Goal: Task Accomplishment & Management: Use online tool/utility

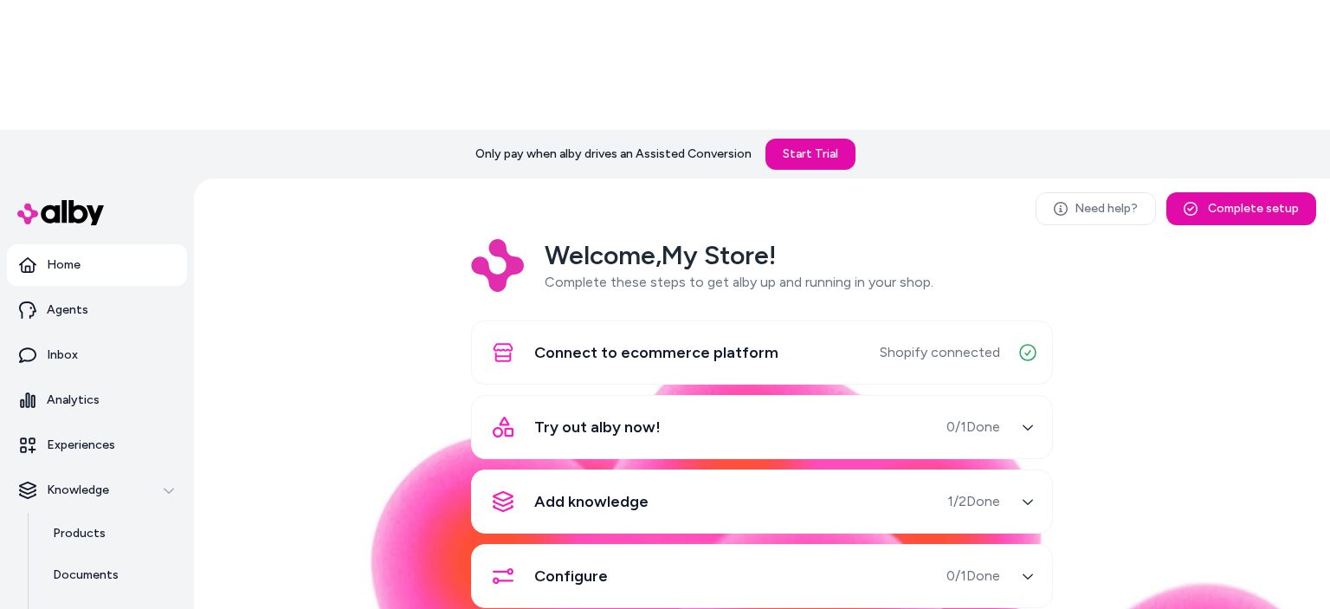
click at [1026, 421] on icon "button" at bounding box center [1028, 427] width 12 height 12
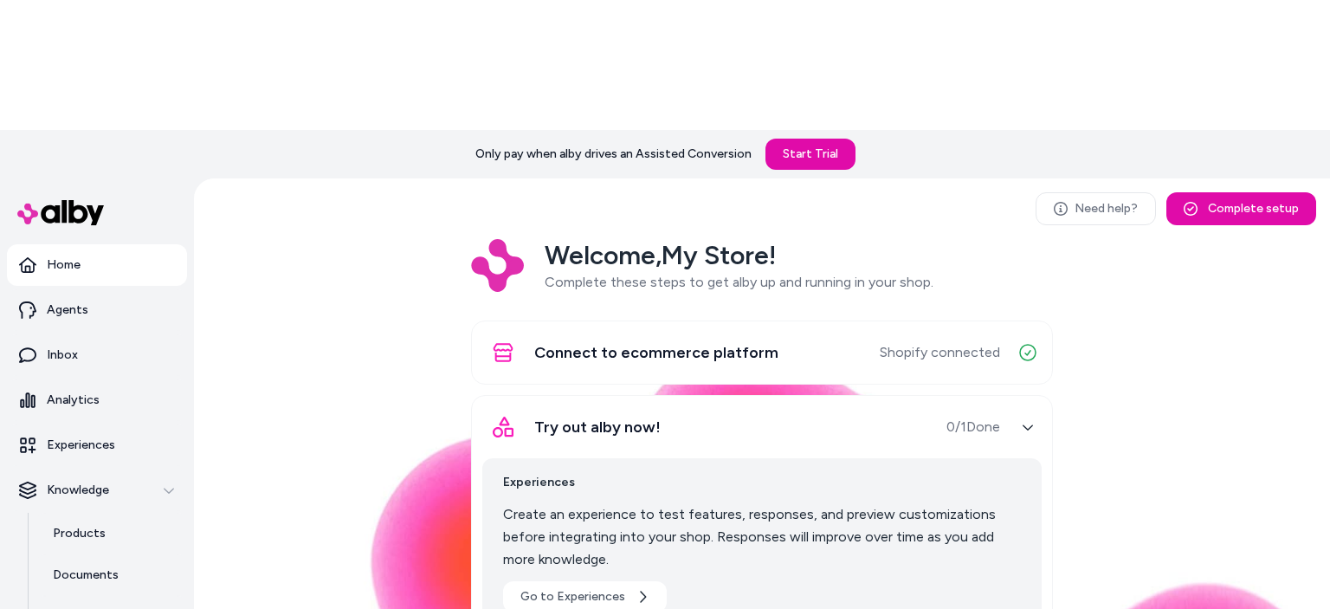
click at [1020, 413] on div "button" at bounding box center [1028, 427] width 28 height 28
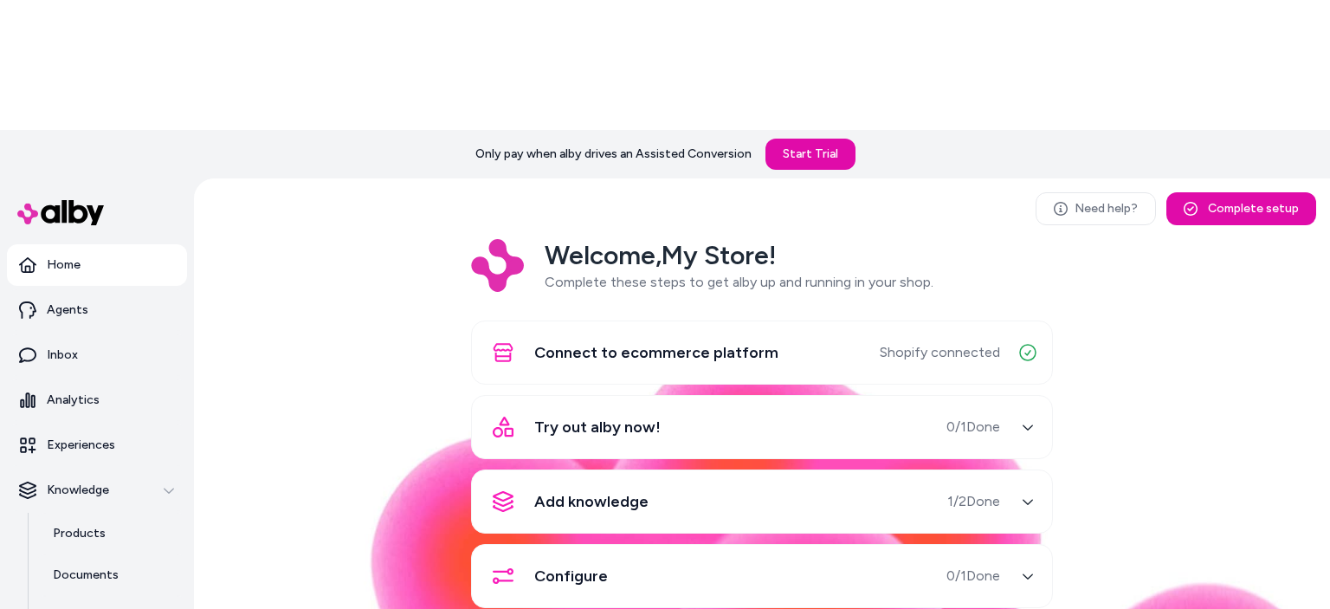
click at [990, 491] on span "1 / 2 Done" at bounding box center [973, 501] width 53 height 21
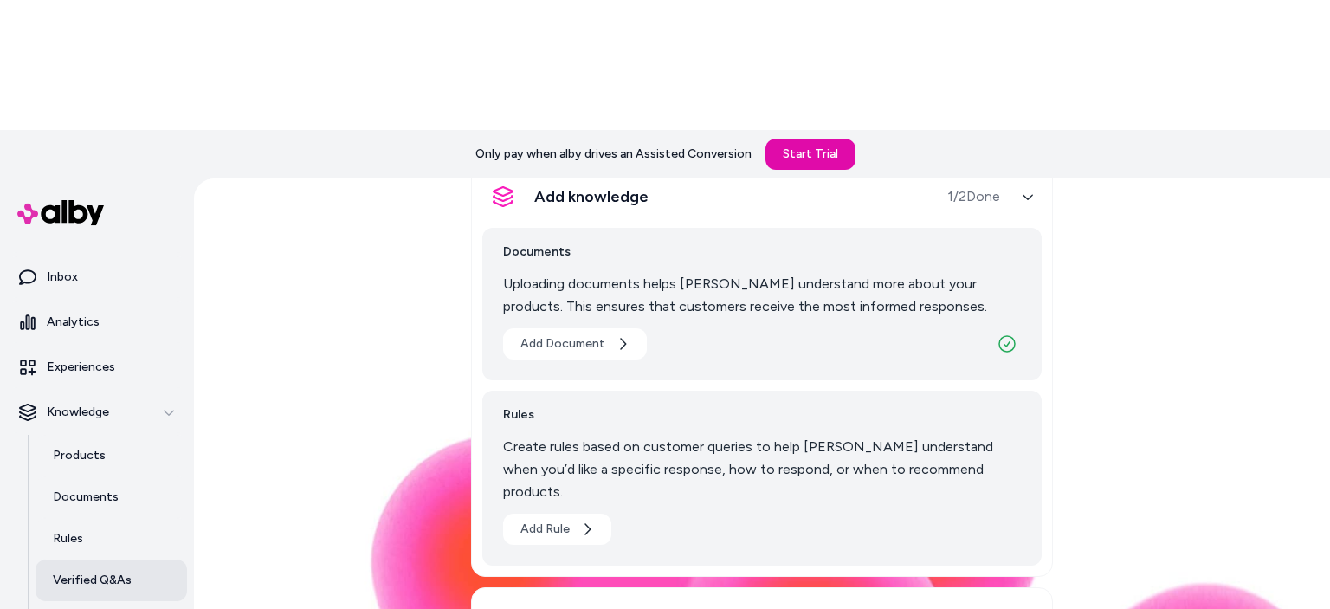
scroll to position [141, 0]
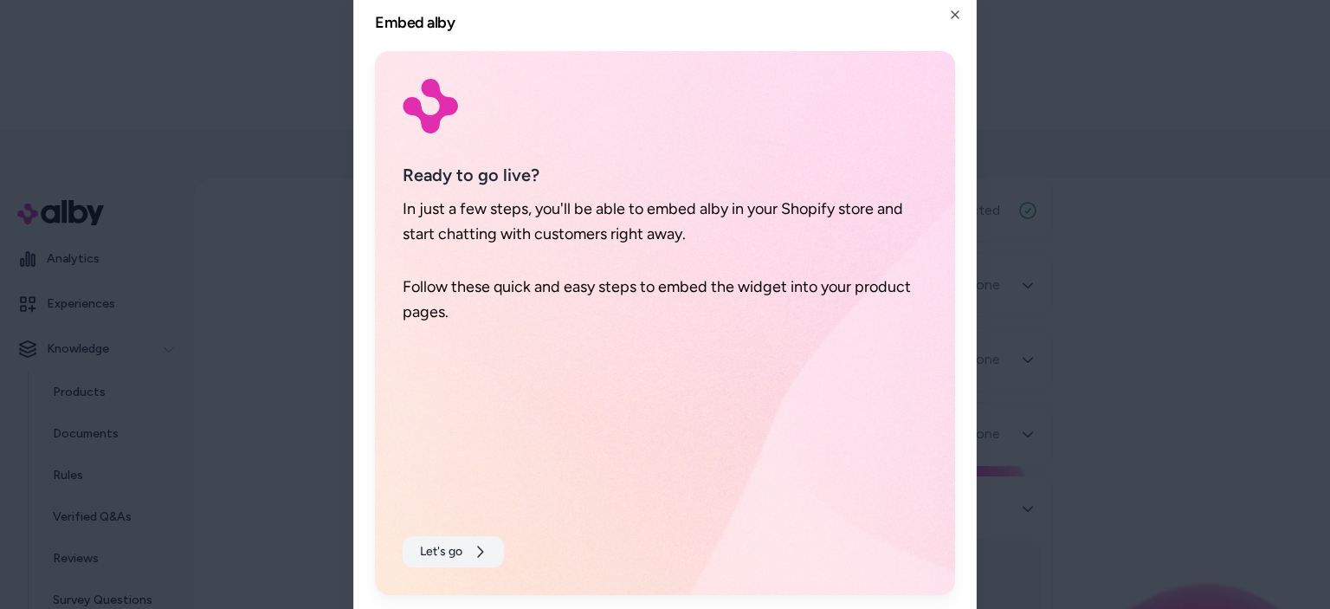
click at [480, 553] on icon at bounding box center [480, 550] width 6 height 11
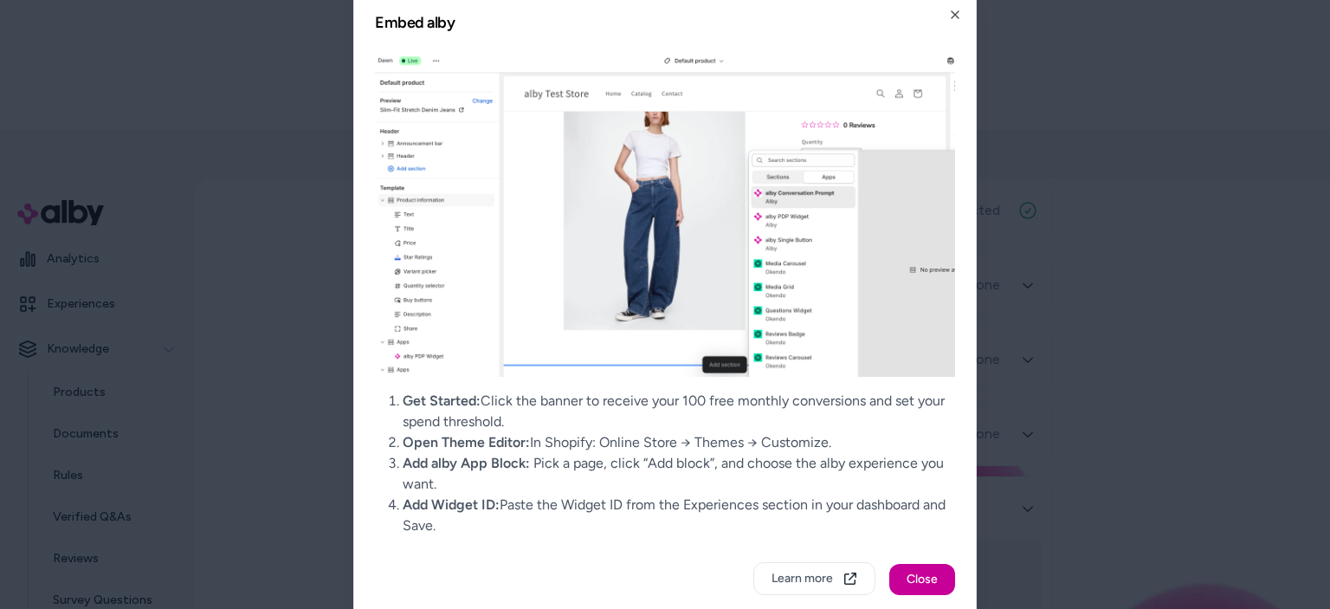
click at [932, 587] on button "Close" at bounding box center [922, 579] width 66 height 31
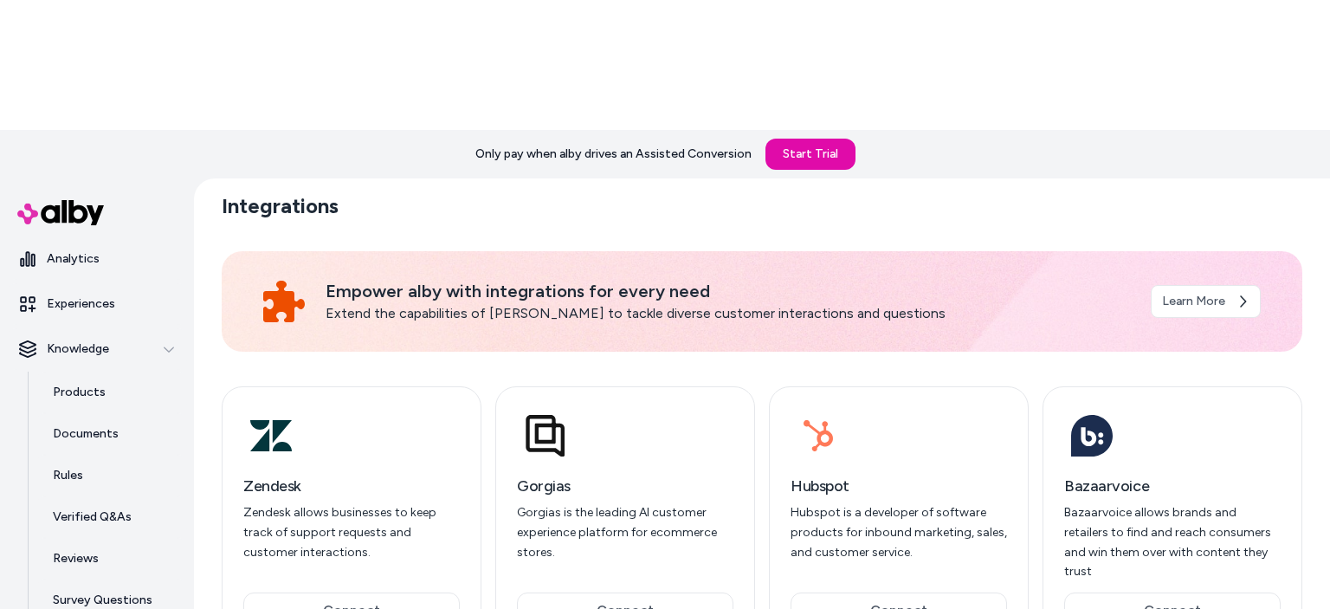
click at [97, 152] on ul "Home Agents Inbox Analytics Experiences Knowledge Products Documents Rules Veri…" at bounding box center [97, 384] width 180 height 563
click at [102, 238] on link "Analytics" at bounding box center [97, 259] width 180 height 42
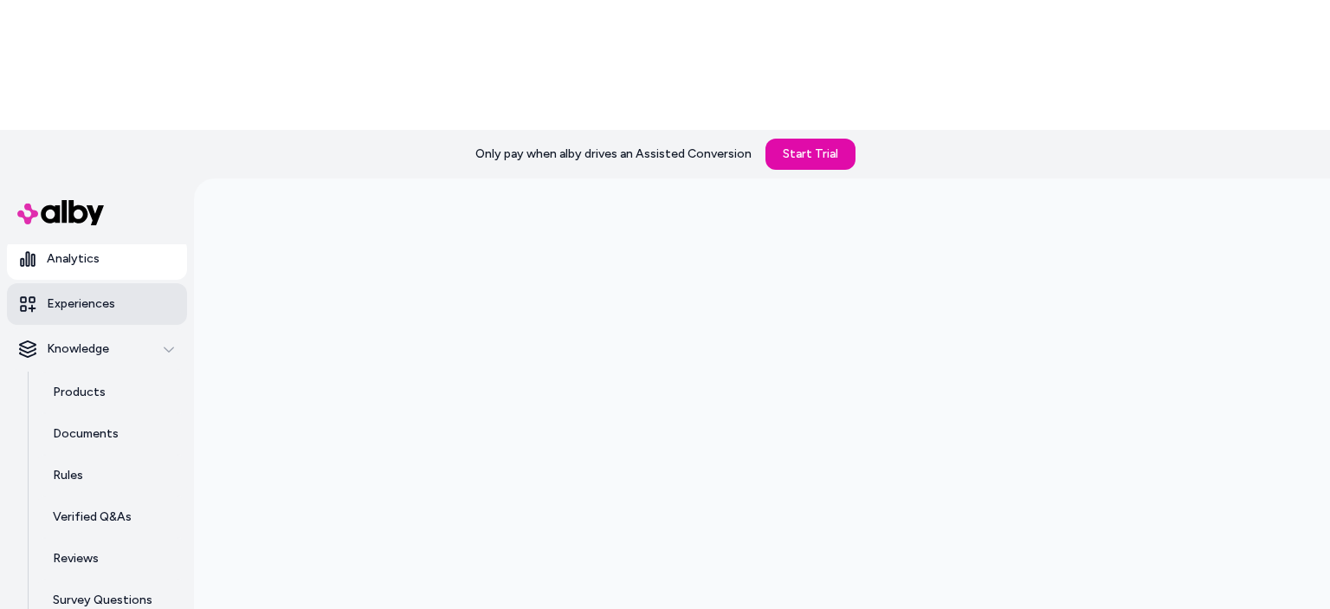
click at [99, 283] on link "Experiences" at bounding box center [97, 304] width 180 height 42
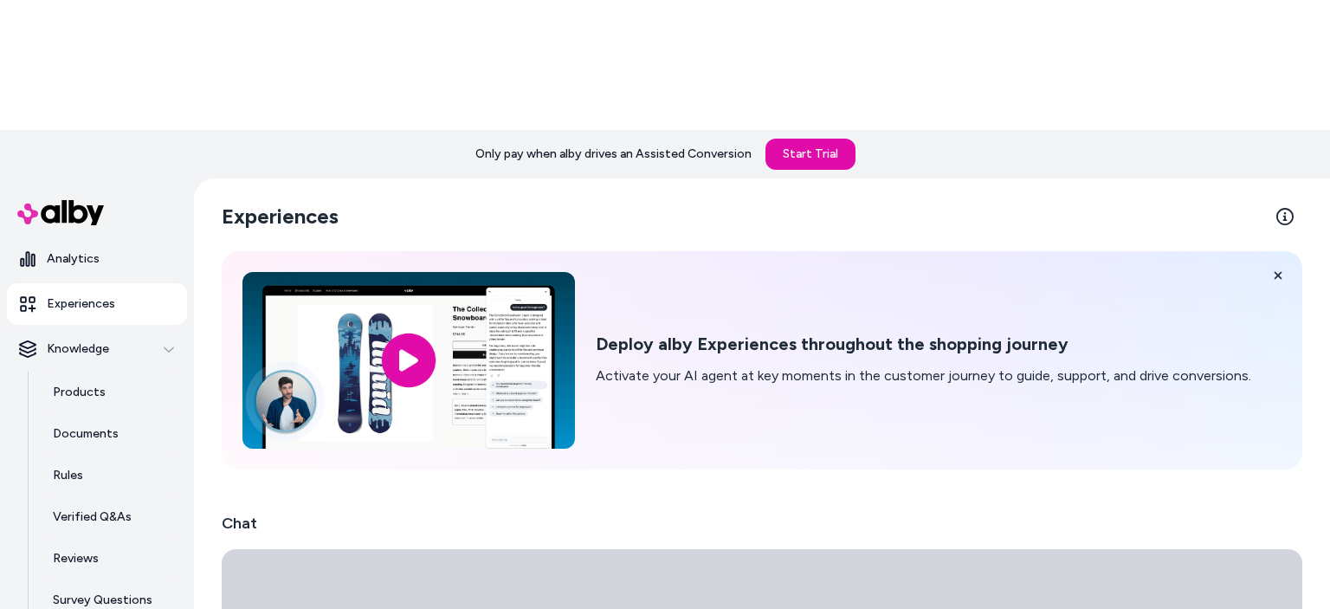
click at [99, 283] on link "Experiences" at bounding box center [97, 304] width 180 height 42
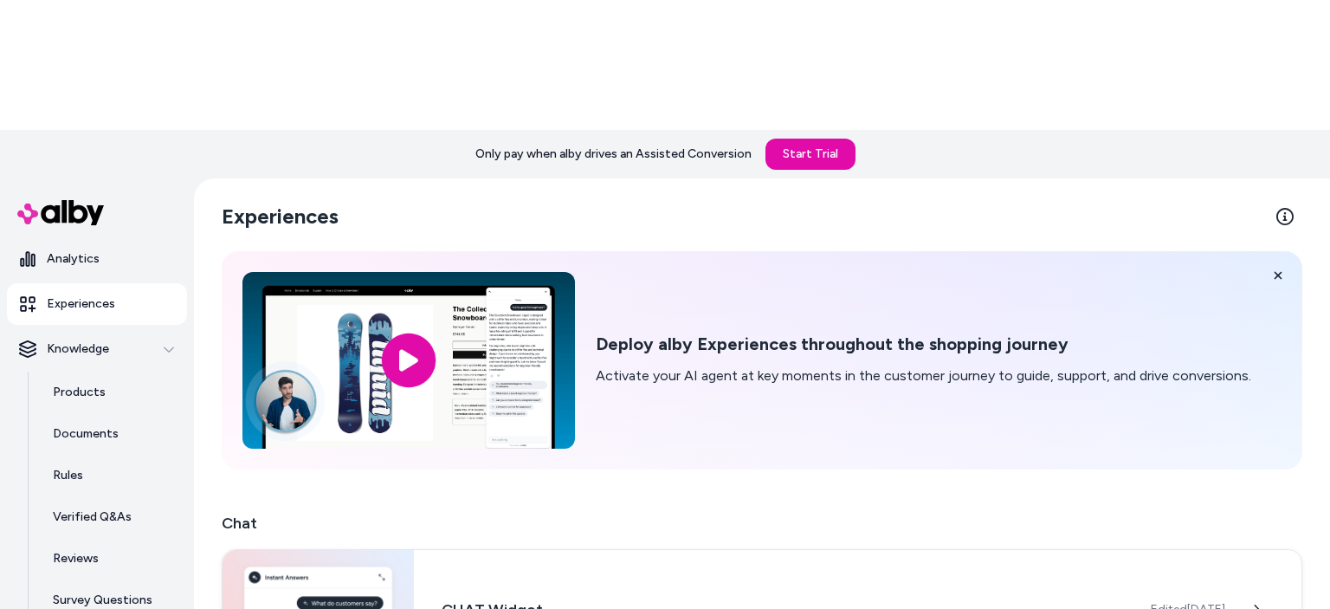
scroll to position [174, 0]
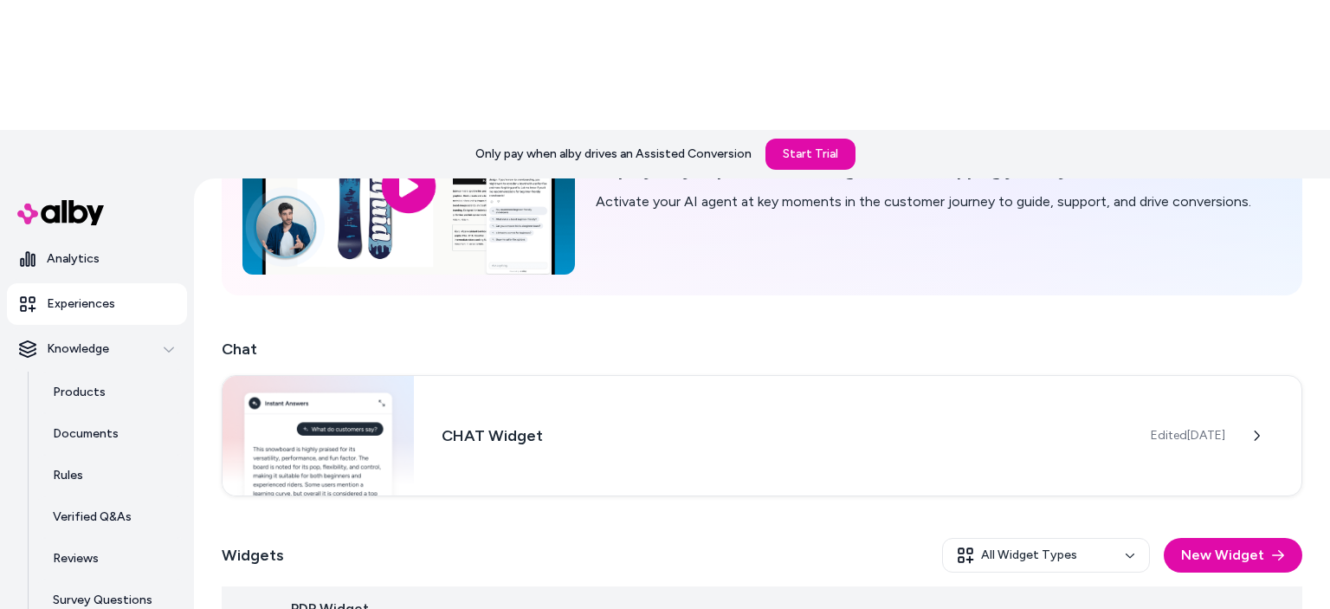
click at [1096, 586] on td "Open menu" at bounding box center [1165, 621] width 273 height 70
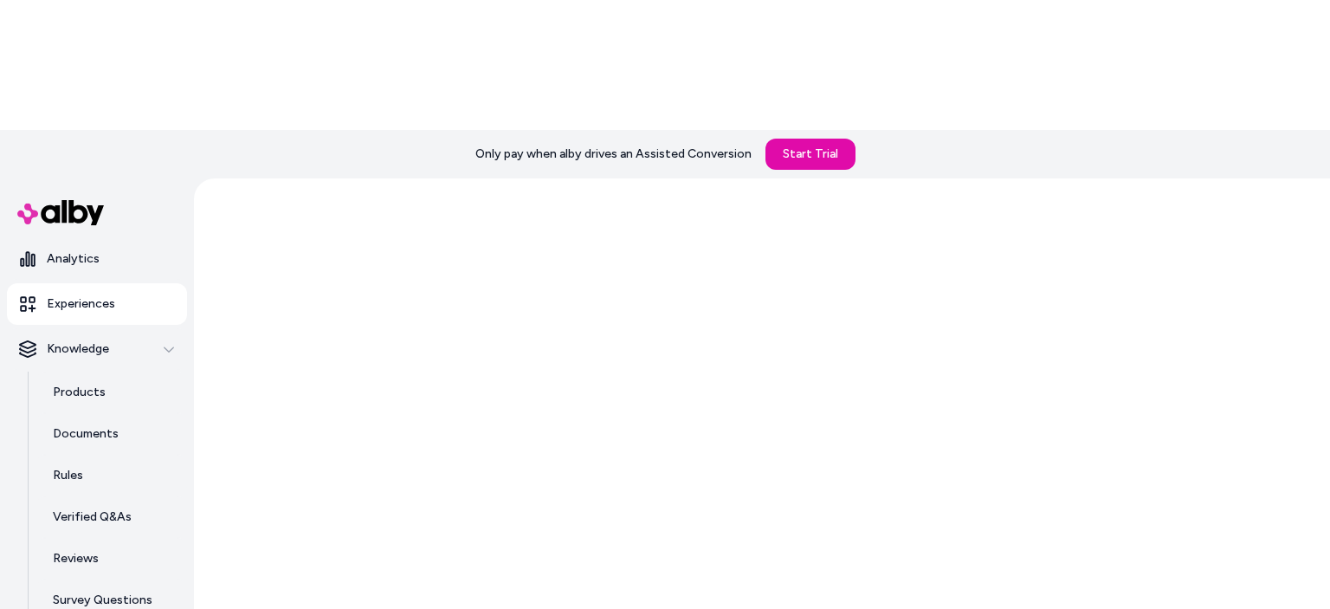
click at [1257, 481] on div at bounding box center [762, 458] width 1136 height 560
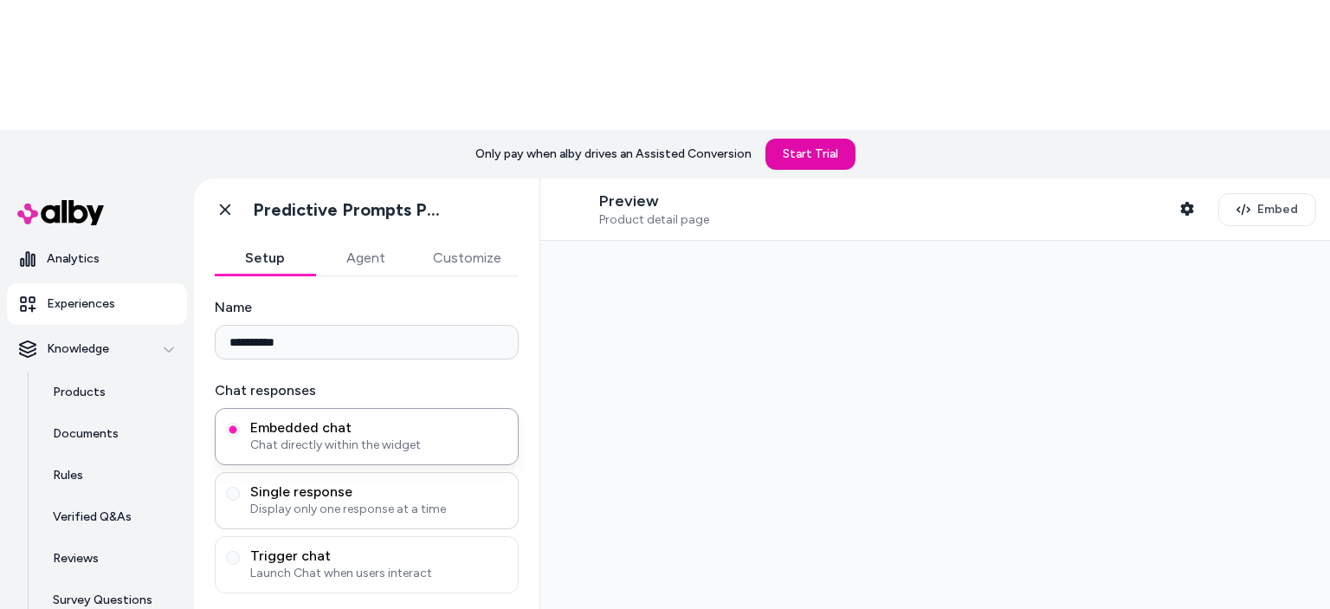
click at [376, 472] on div "Single response Display only one response at a time" at bounding box center [367, 500] width 304 height 57
click at [374, 500] on span "Display only one response at a time" at bounding box center [378, 508] width 257 height 17
click at [240, 487] on button "Single response Display only one response at a time" at bounding box center [233, 494] width 14 height 14
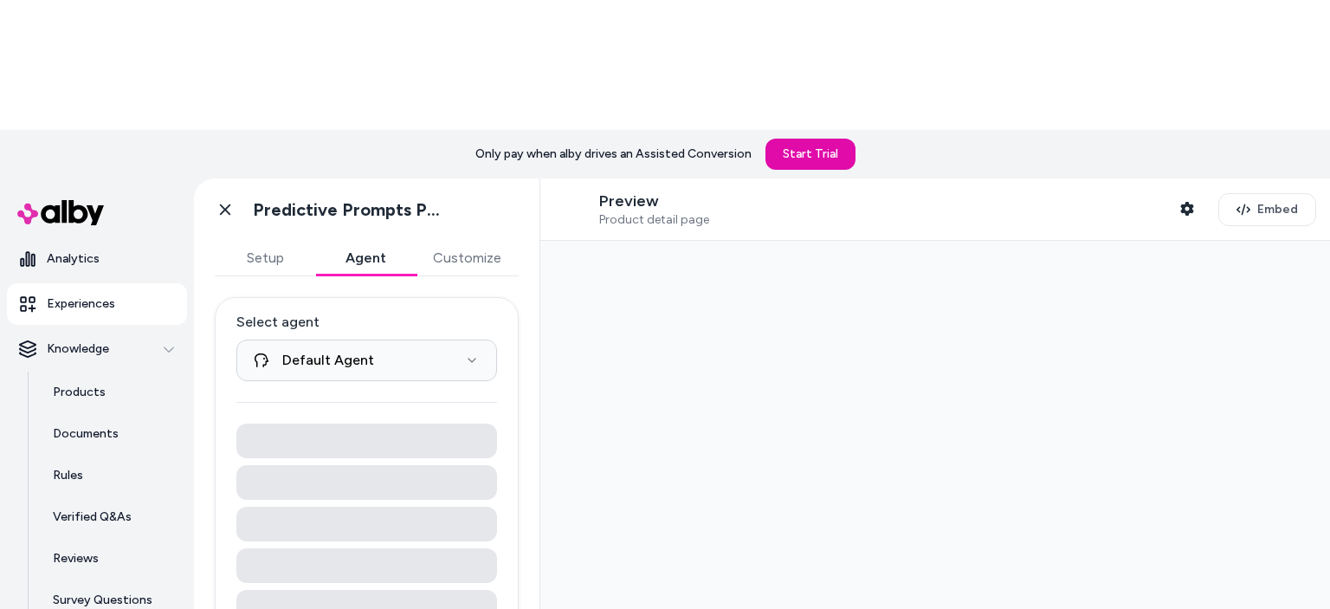
click at [345, 241] on button "Agent" at bounding box center [365, 258] width 100 height 35
